Goal: Information Seeking & Learning: Find specific page/section

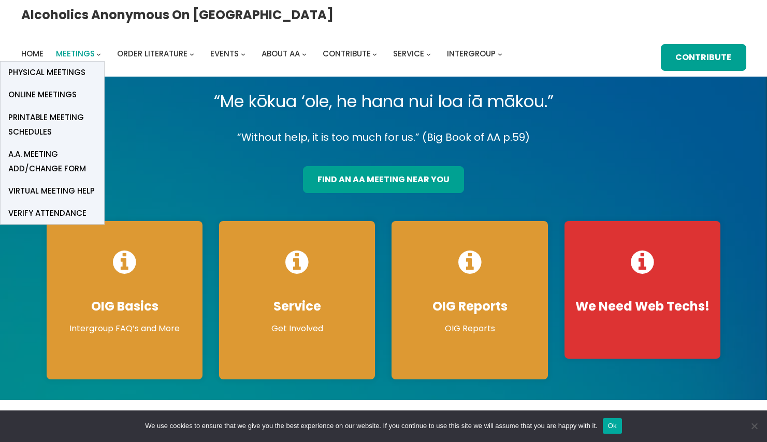
click at [95, 48] on span "Meetings" at bounding box center [75, 53] width 39 height 11
click at [85, 65] on span "Physical Meetings" at bounding box center [46, 72] width 77 height 15
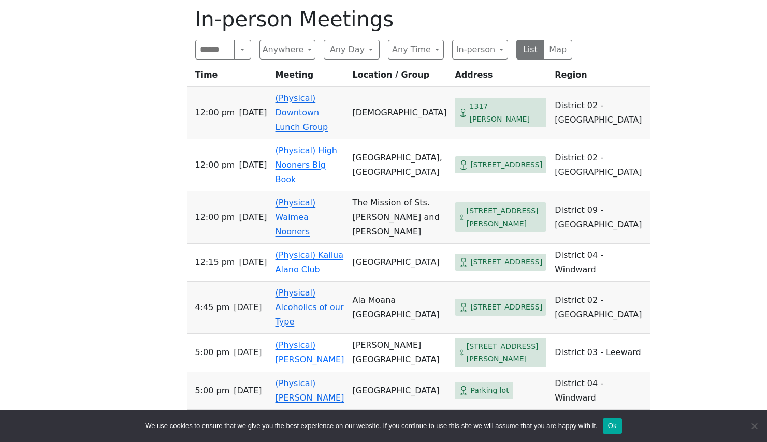
scroll to position [462, 0]
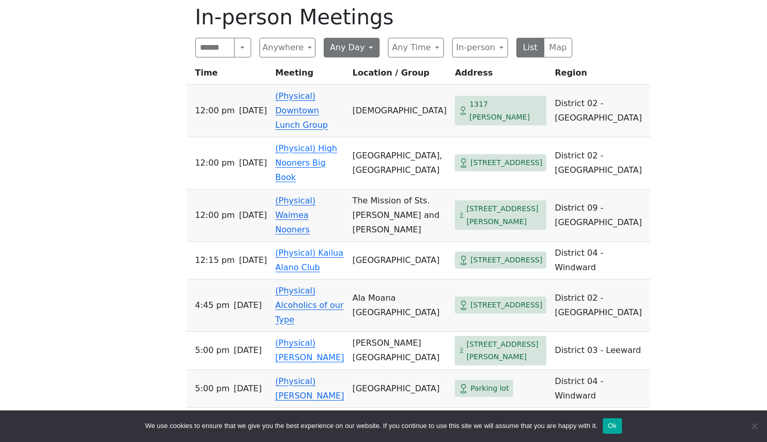
click at [358, 50] on button "Any Day" at bounding box center [352, 48] width 56 height 20
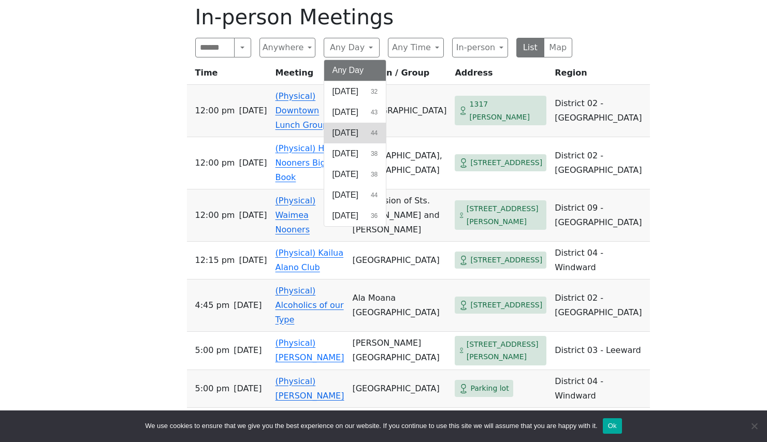
click at [350, 139] on span "[DATE]" at bounding box center [346, 133] width 26 height 12
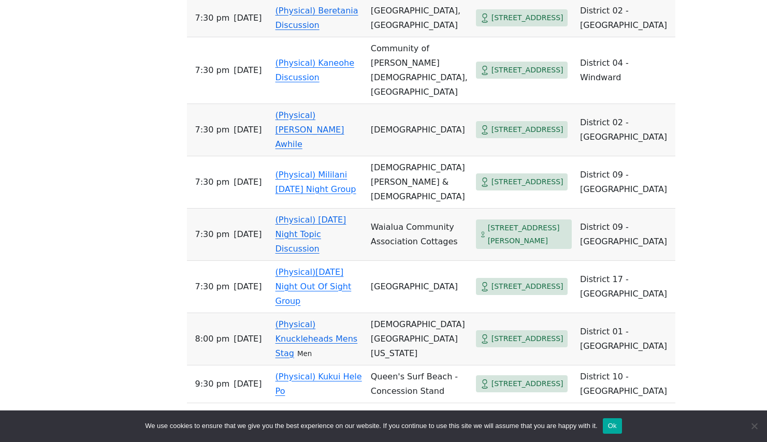
scroll to position [298, 0]
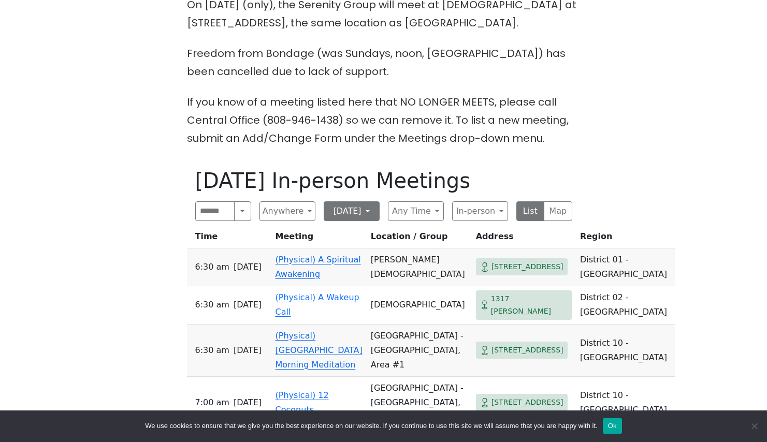
click at [351, 217] on button "[DATE]" at bounding box center [352, 212] width 56 height 20
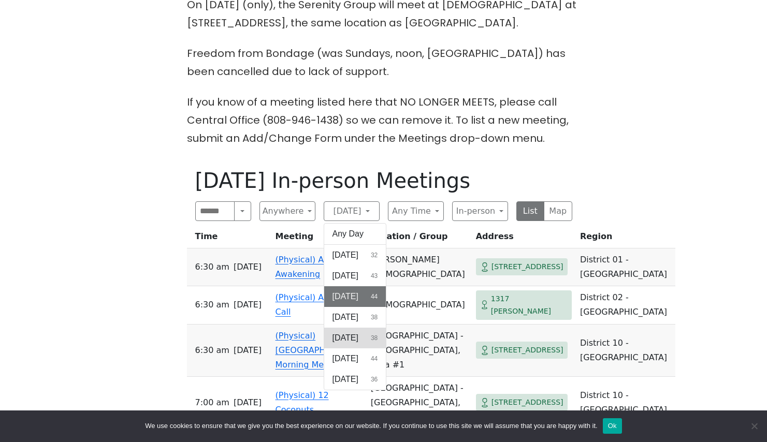
click at [348, 336] on span "Thursday" at bounding box center [346, 338] width 26 height 12
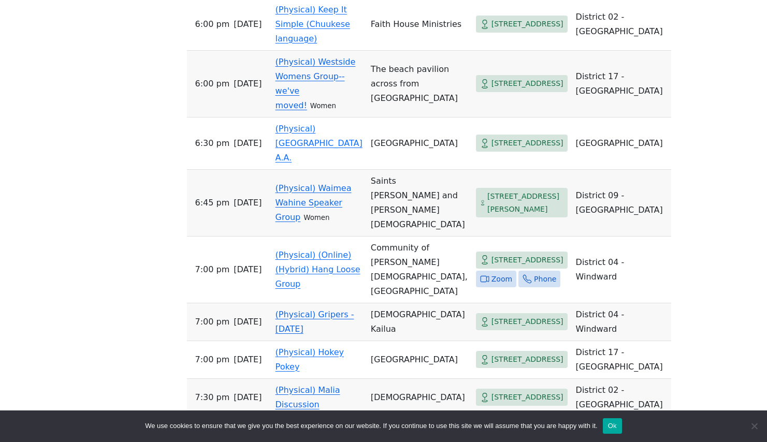
scroll to position [1329, 0]
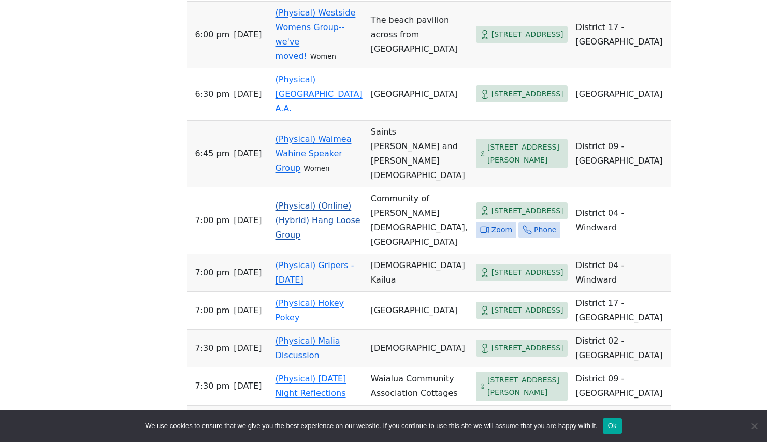
click at [321, 240] on link "(Physical) (Online) (Hybrid) Hang Loose Group" at bounding box center [318, 220] width 85 height 39
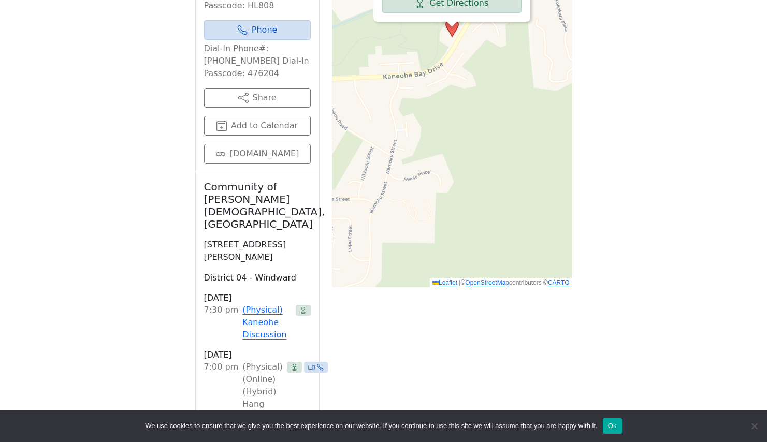
scroll to position [125, 0]
